Goal: Task Accomplishment & Management: Manage account settings

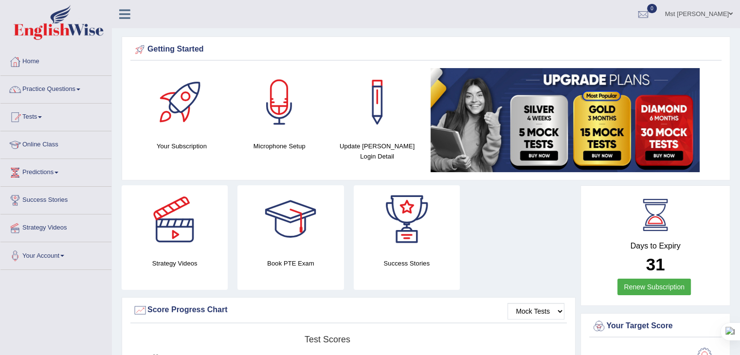
click at [697, 12] on link "Mst Khadiza Khatun" at bounding box center [699, 12] width 82 height 25
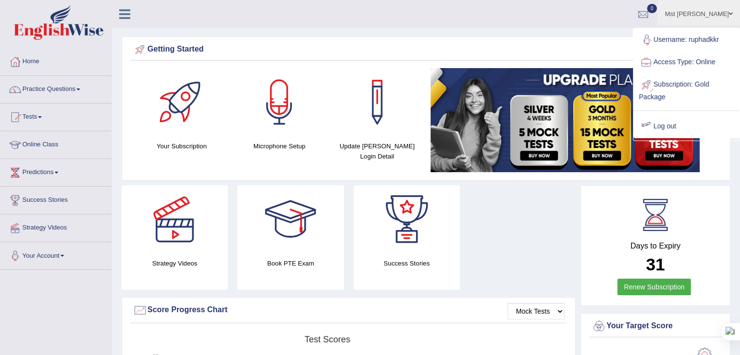
click at [670, 127] on link "Log out" at bounding box center [686, 126] width 105 height 22
